Goal: Task Accomplishment & Management: Complete application form

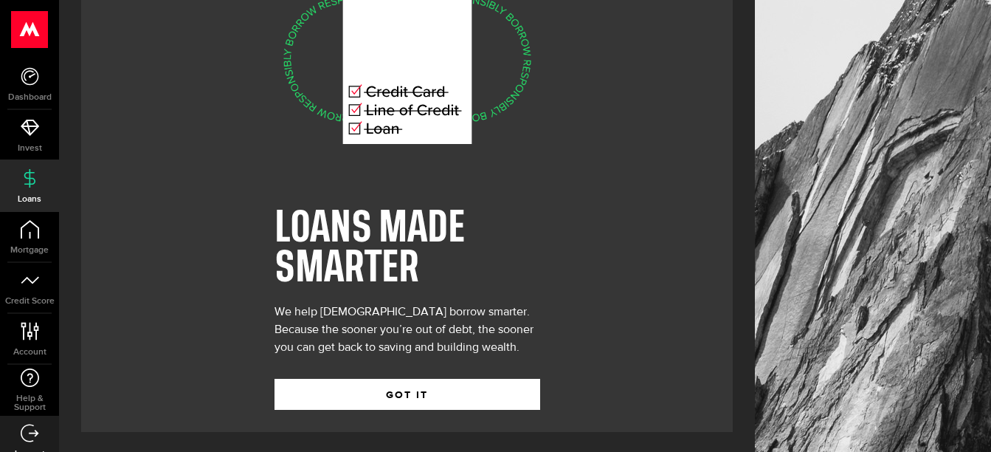
scroll to position [82, 0]
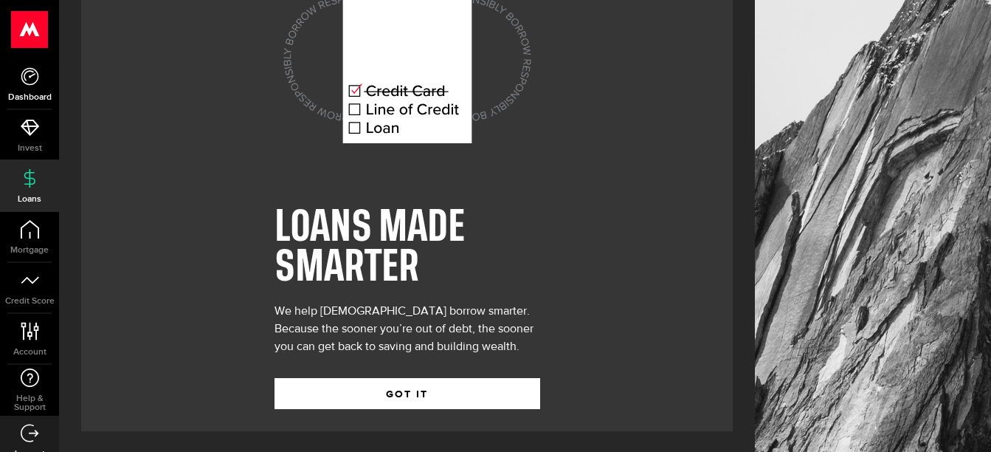
click at [30, 77] on use at bounding box center [30, 76] width 18 height 18
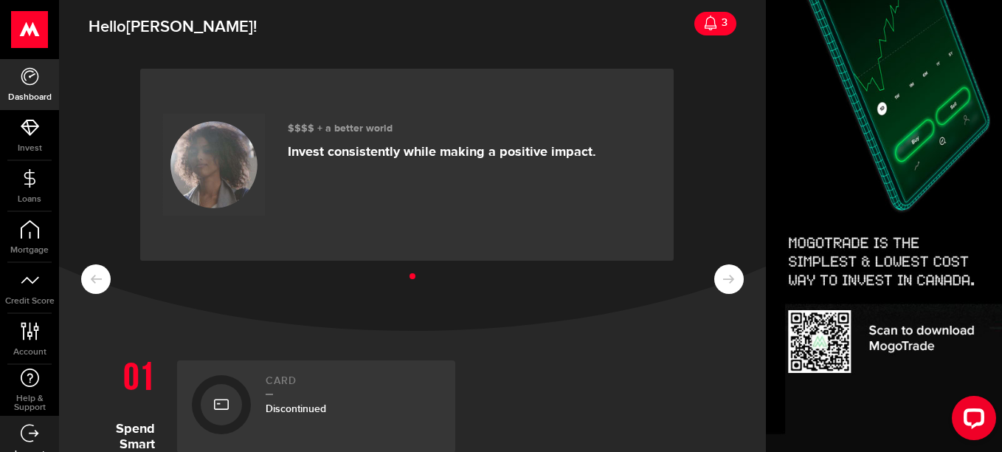
click at [719, 281] on ul at bounding box center [412, 276] width 663 height 19
click at [30, 184] on icon at bounding box center [30, 178] width 18 height 18
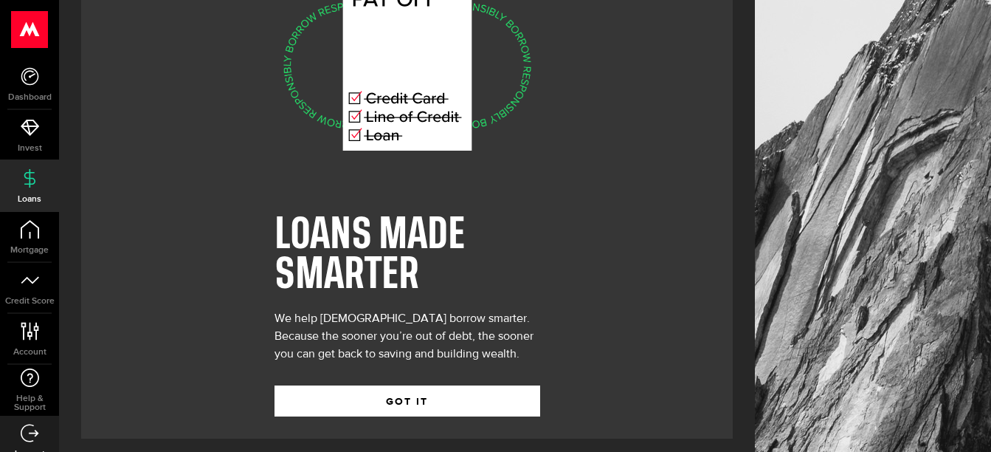
scroll to position [82, 0]
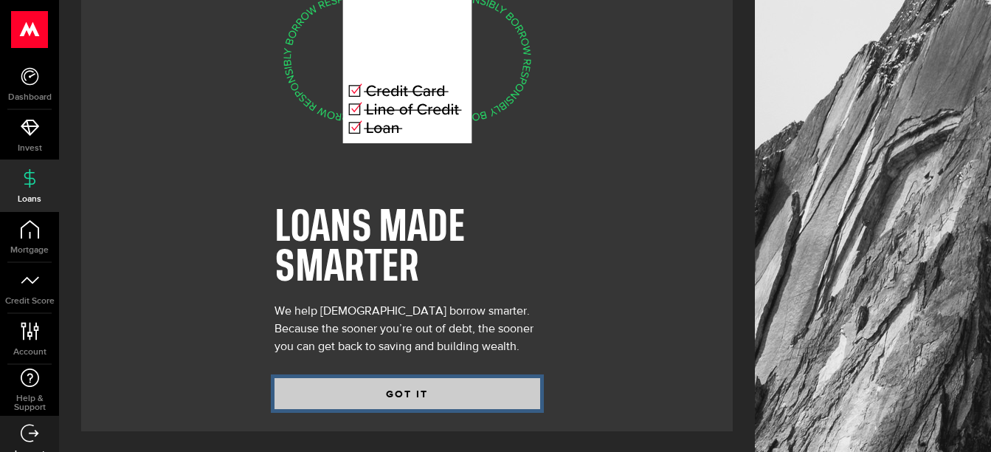
click at [410, 387] on button "GOT IT" at bounding box center [408, 393] width 266 height 31
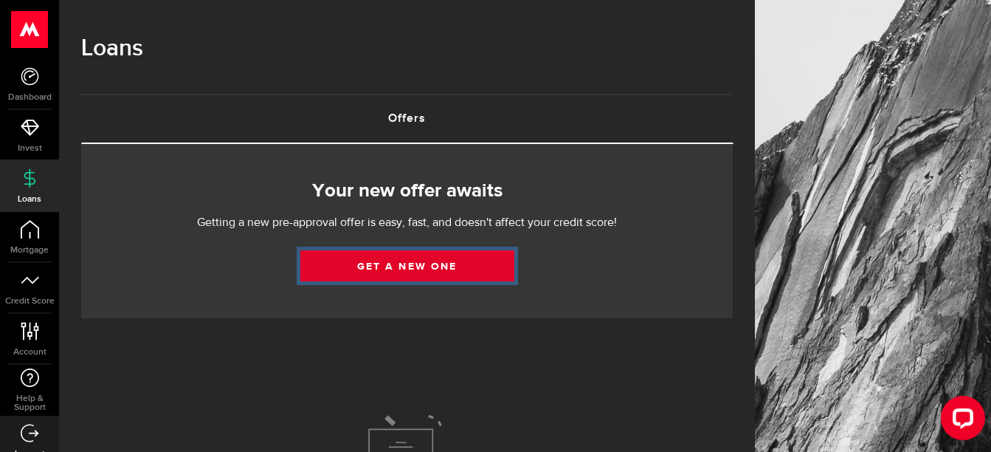
click at [407, 263] on link "Get a new one" at bounding box center [407, 265] width 214 height 31
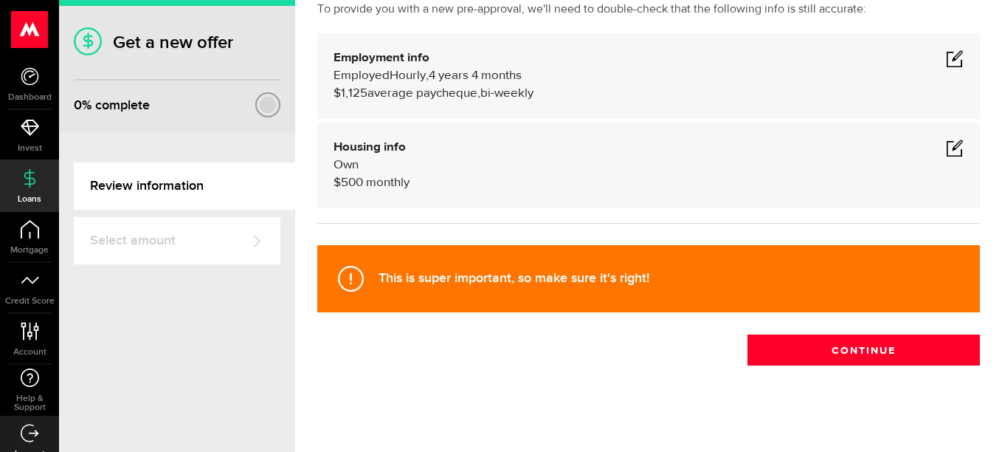
scroll to position [114, 0]
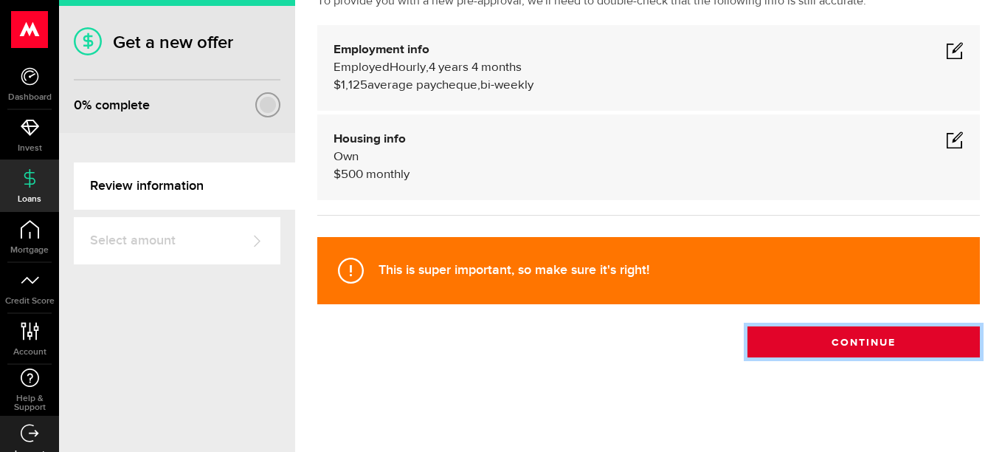
click at [859, 342] on button "Continue" at bounding box center [864, 341] width 232 height 31
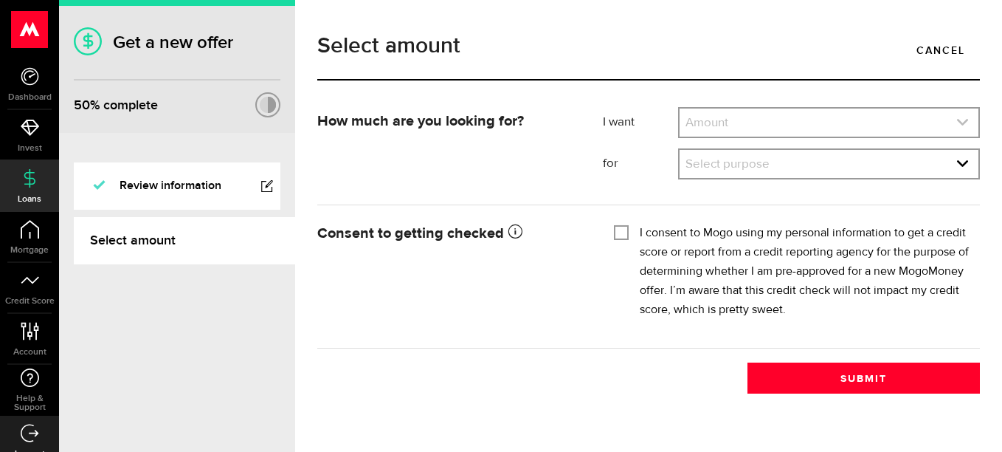
click at [707, 123] on link "expand select" at bounding box center [829, 122] width 299 height 28
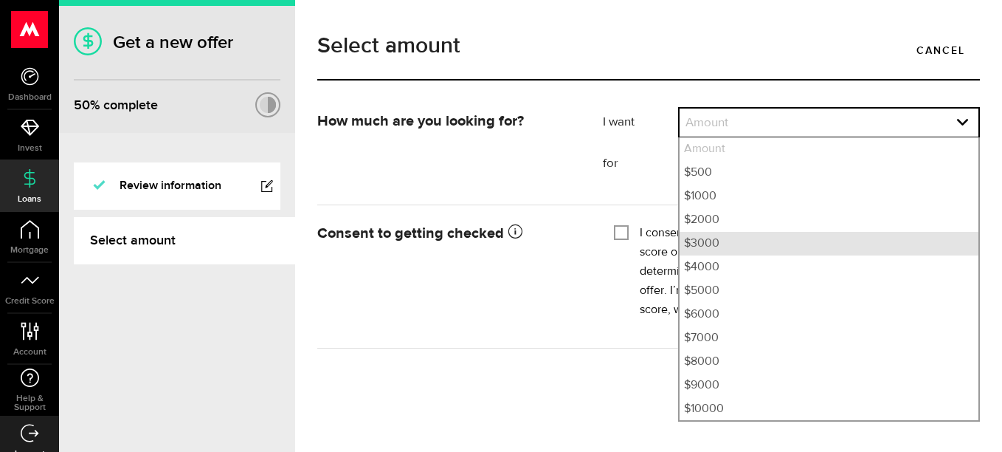
click at [701, 242] on li "$3000" at bounding box center [829, 244] width 299 height 24
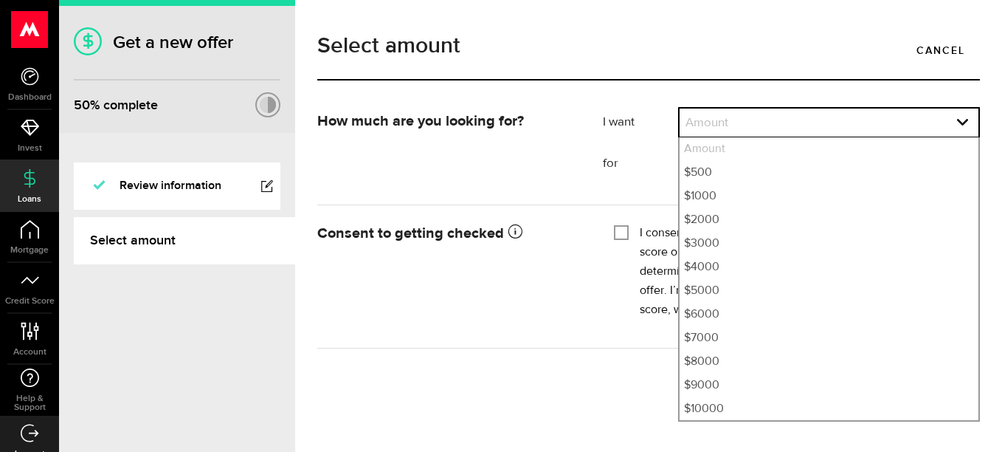
select select "3000"
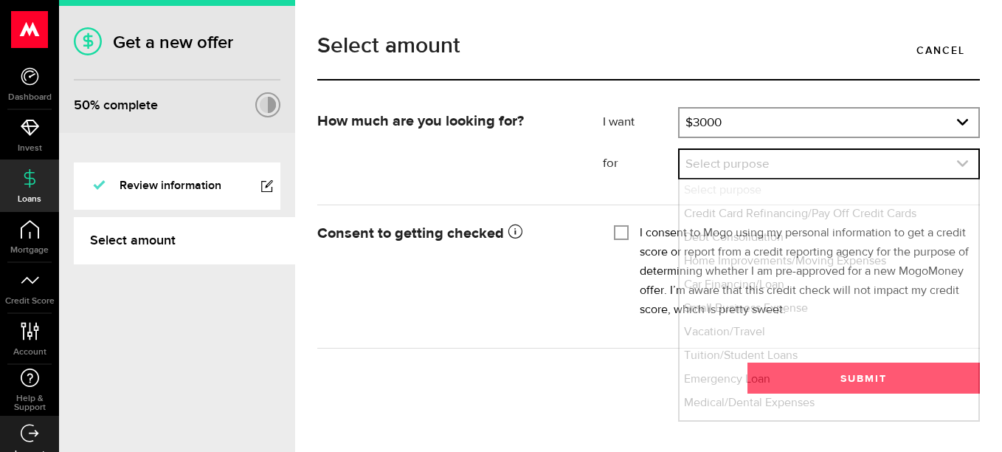
click at [703, 162] on link "expand select" at bounding box center [829, 164] width 299 height 28
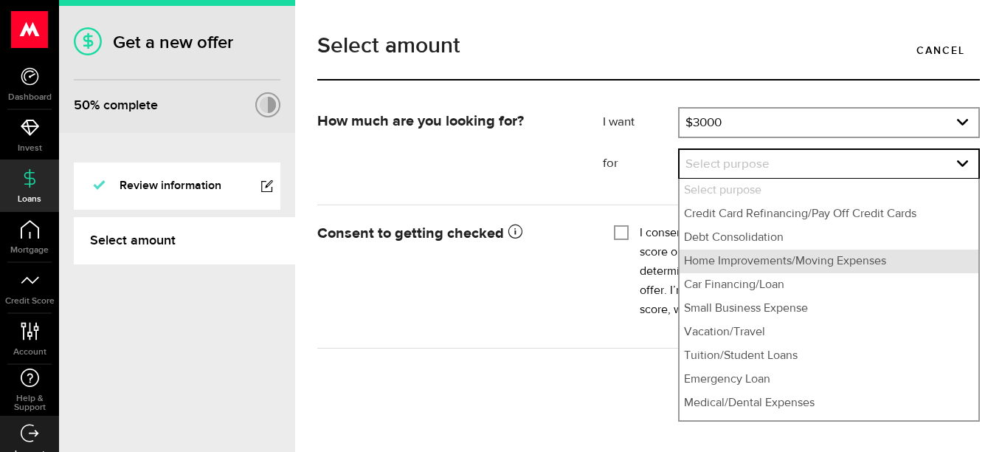
click at [719, 261] on li "Home Improvements/Moving Expenses" at bounding box center [829, 261] width 299 height 24
select select "Home Improvements/Moving Expenses"
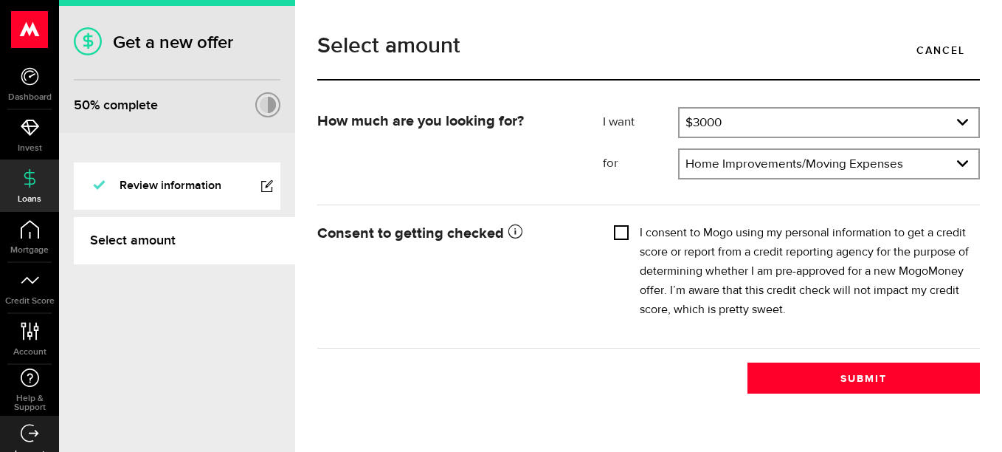
click at [621, 232] on input "I consent to Mogo using my personal information to get a credit score or report…" at bounding box center [621, 231] width 15 height 15
checkbox input "true"
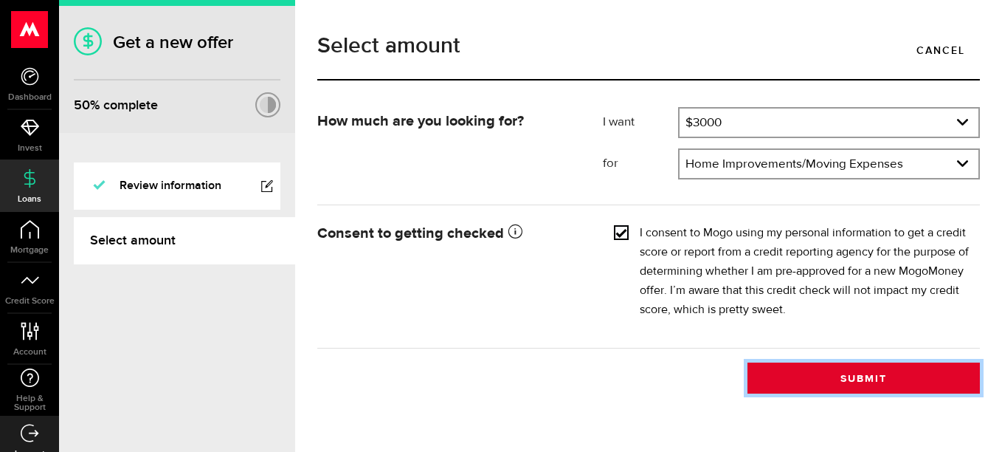
click at [859, 382] on button "Submit" at bounding box center [864, 377] width 232 height 31
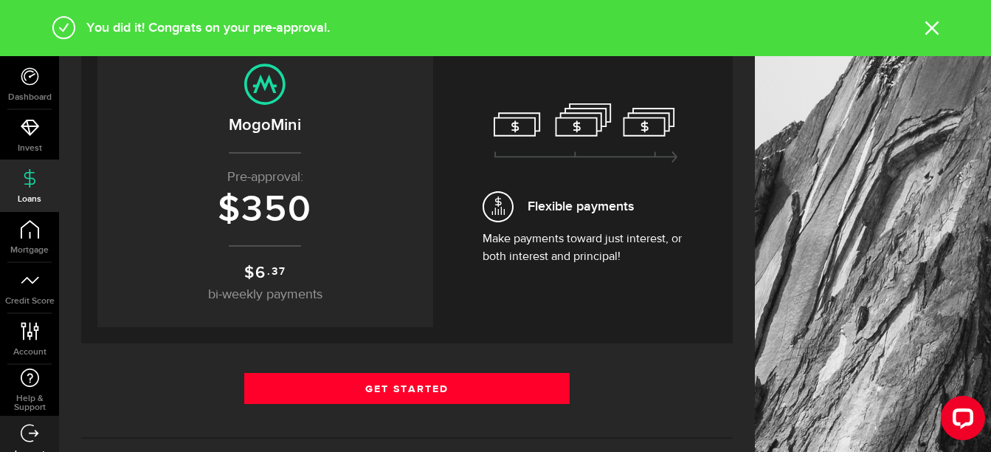
scroll to position [148, 0]
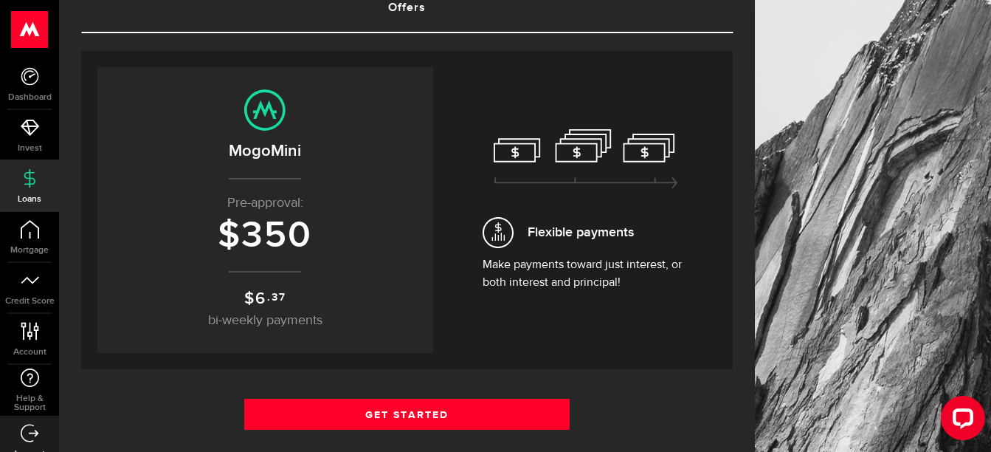
scroll to position [148, 0]
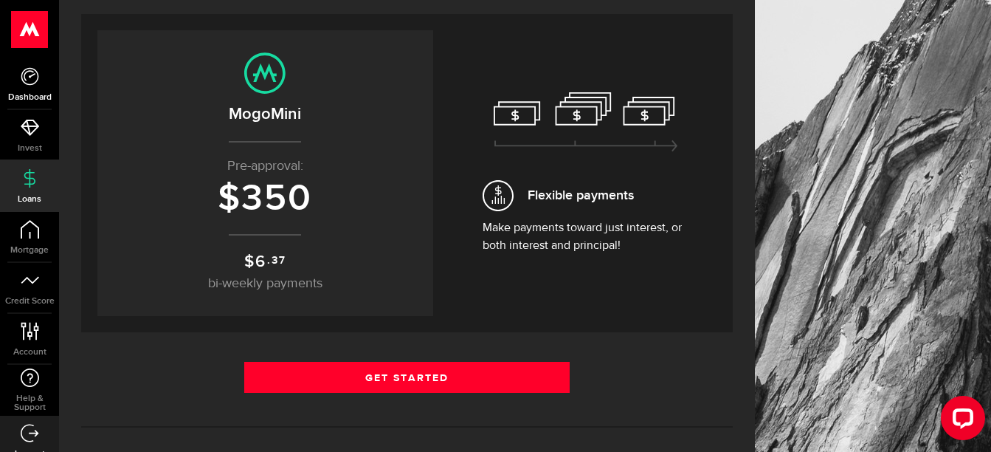
click at [32, 89] on link "Dashboard" at bounding box center [29, 84] width 59 height 50
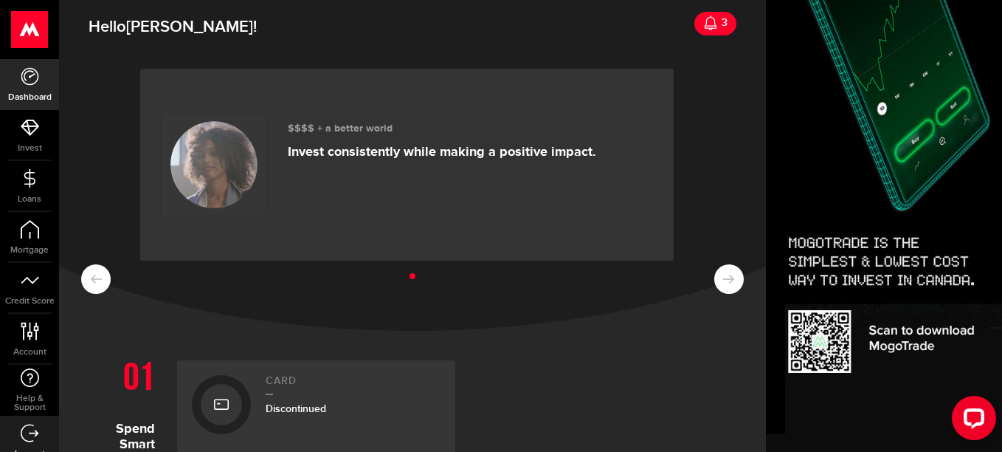
click at [705, 26] on use at bounding box center [711, 22] width 12 height 15
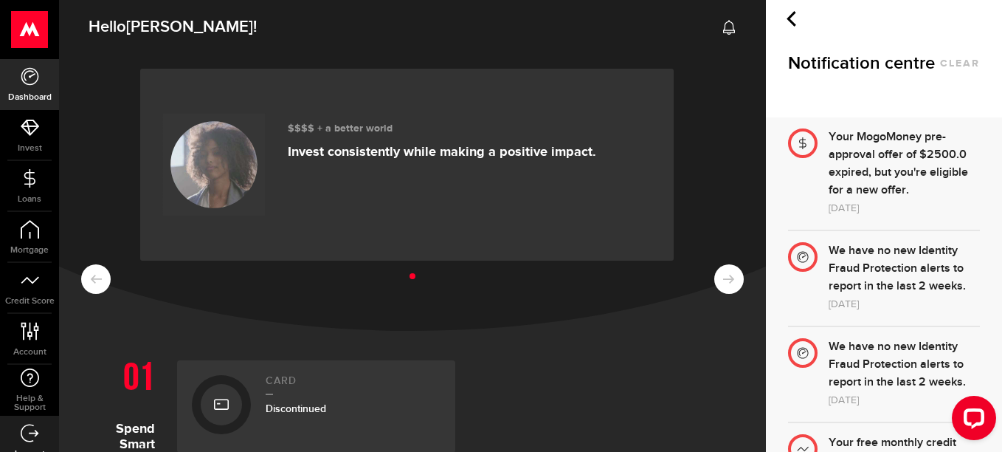
click at [867, 179] on div "Your MogoMoney pre-approval offer of $2500.0 expired, but you're eligible for a…" at bounding box center [904, 163] width 151 height 71
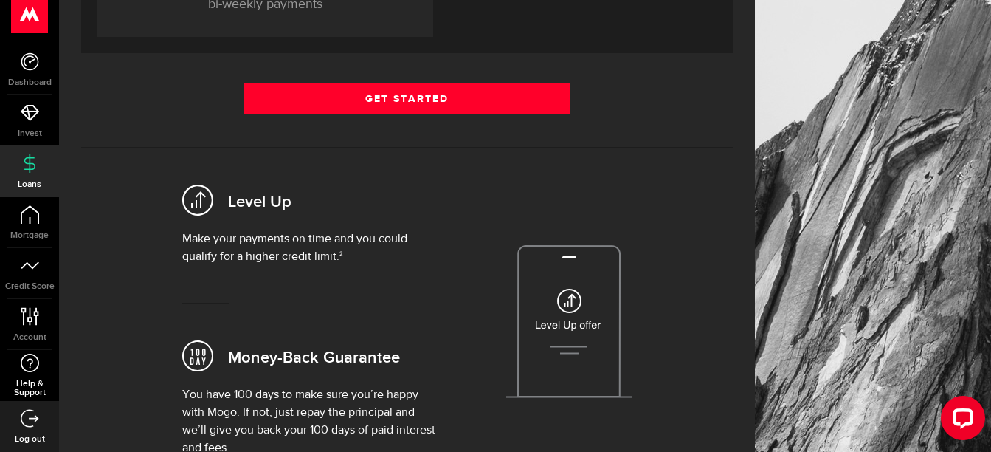
scroll to position [443, 0]
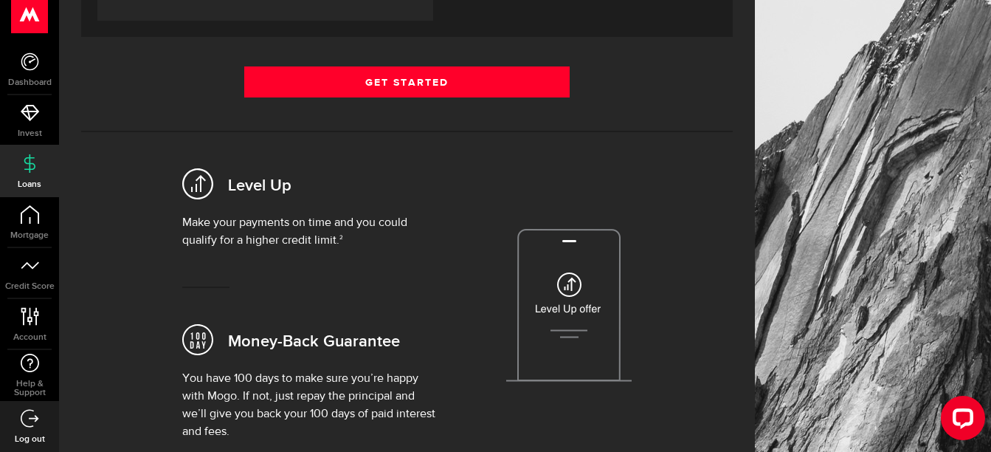
click at [28, 421] on icon at bounding box center [30, 418] width 18 height 18
